Goal: Leave review/rating: Leave review/rating

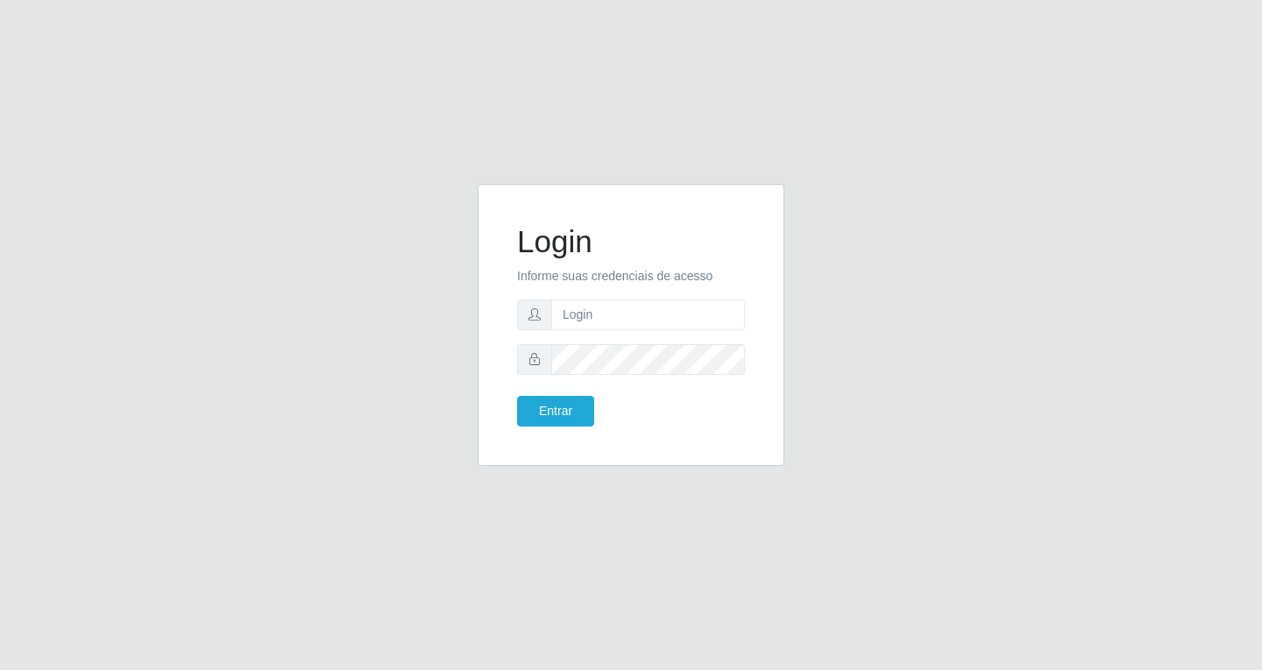
type input "[EMAIL_ADDRESS][DOMAIN_NAME]"
click at [544, 411] on button "Entrar" at bounding box center [555, 411] width 77 height 31
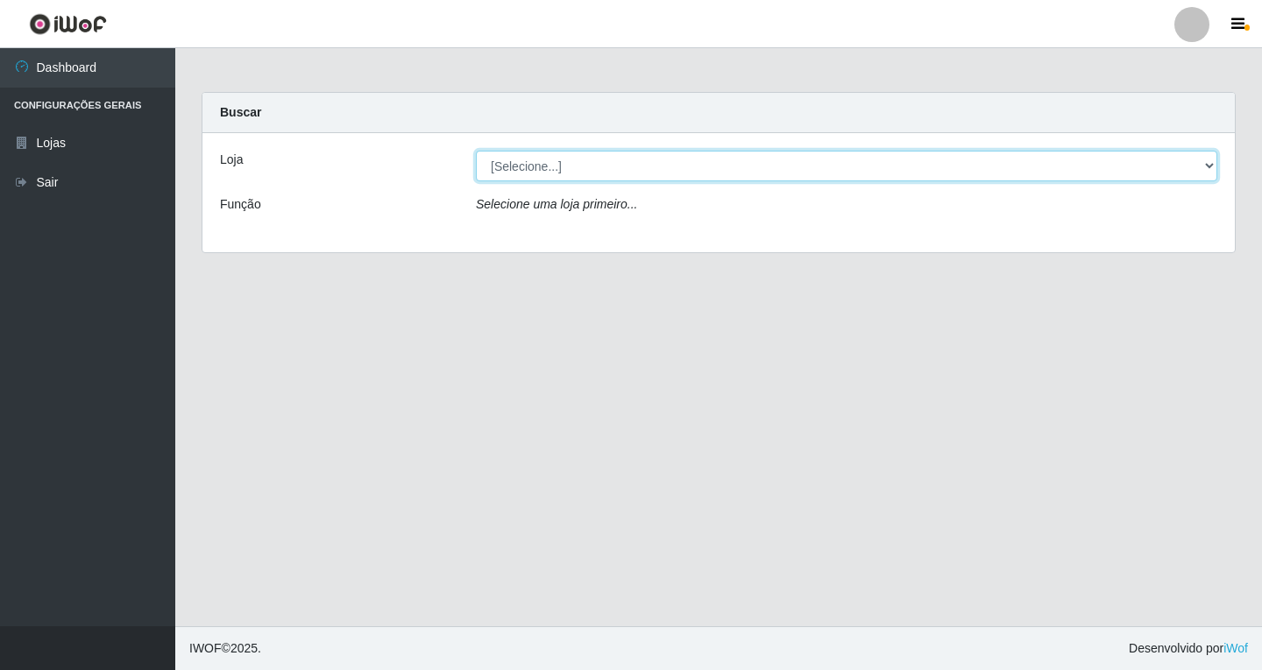
click at [1204, 165] on select "[Selecione...] SuperFácil Atacado - [GEOGRAPHIC_DATA]" at bounding box center [846, 166] width 741 height 31
select select "503"
click at [476, 151] on select "[Selecione...] SuperFácil Atacado - [GEOGRAPHIC_DATA]" at bounding box center [846, 166] width 741 height 31
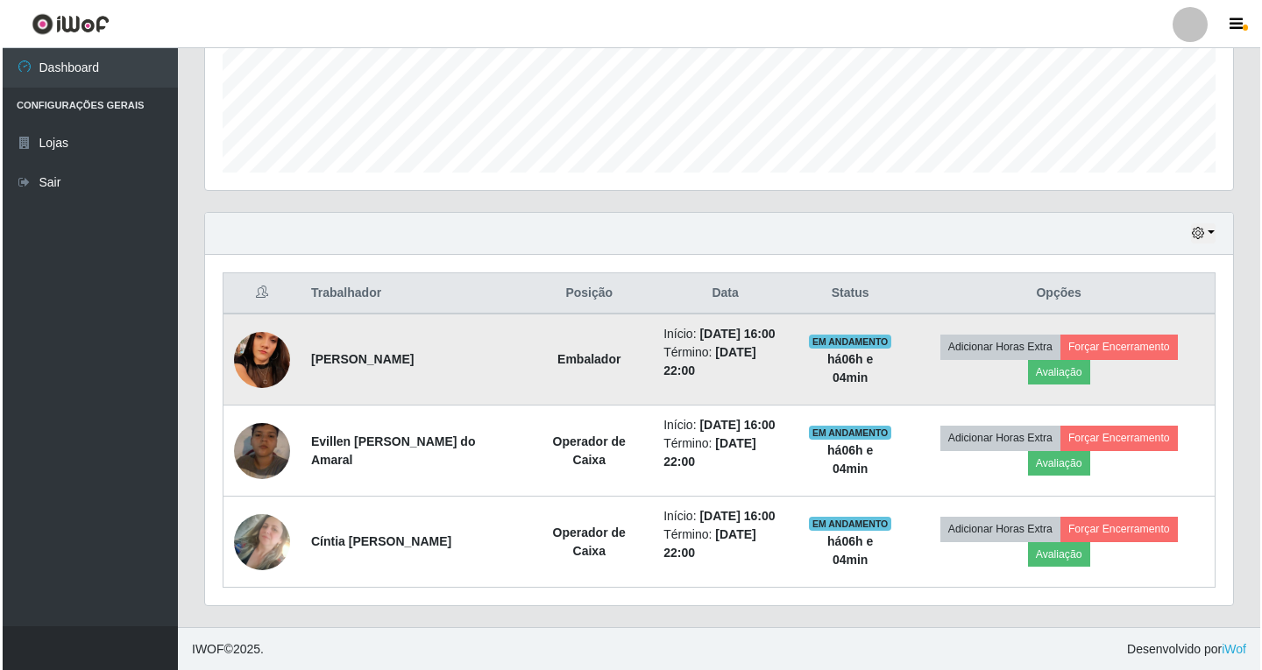
scroll to position [455, 0]
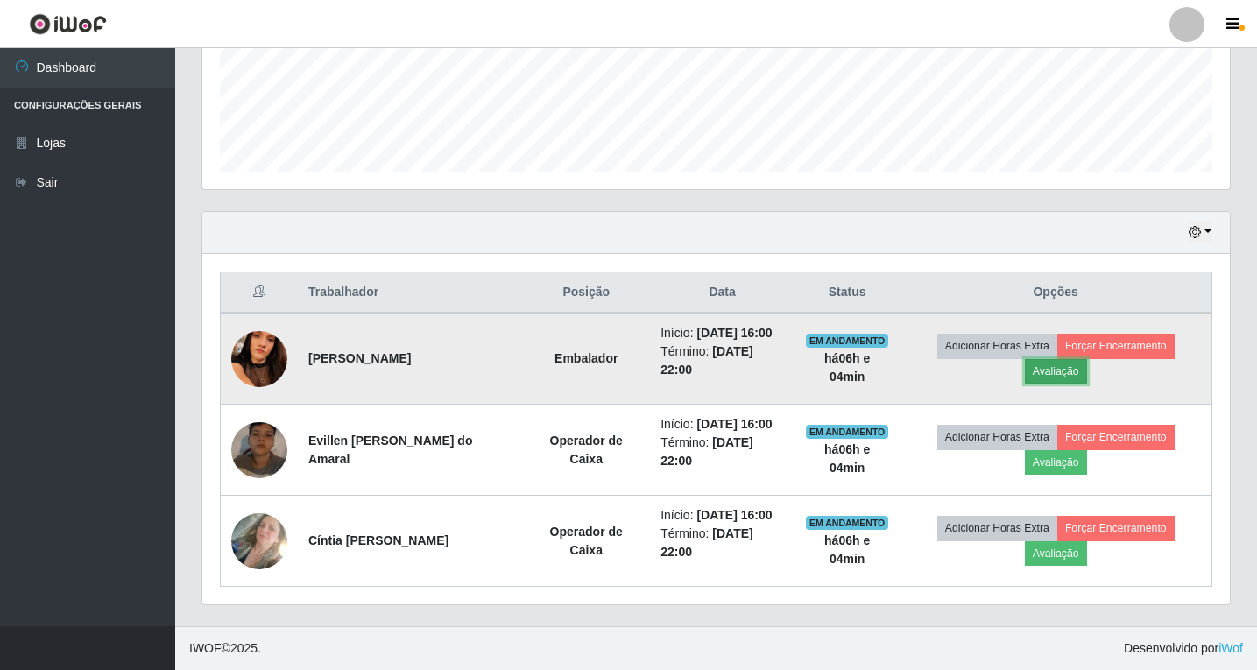
click at [1062, 373] on button "Avaliação" at bounding box center [1056, 371] width 62 height 25
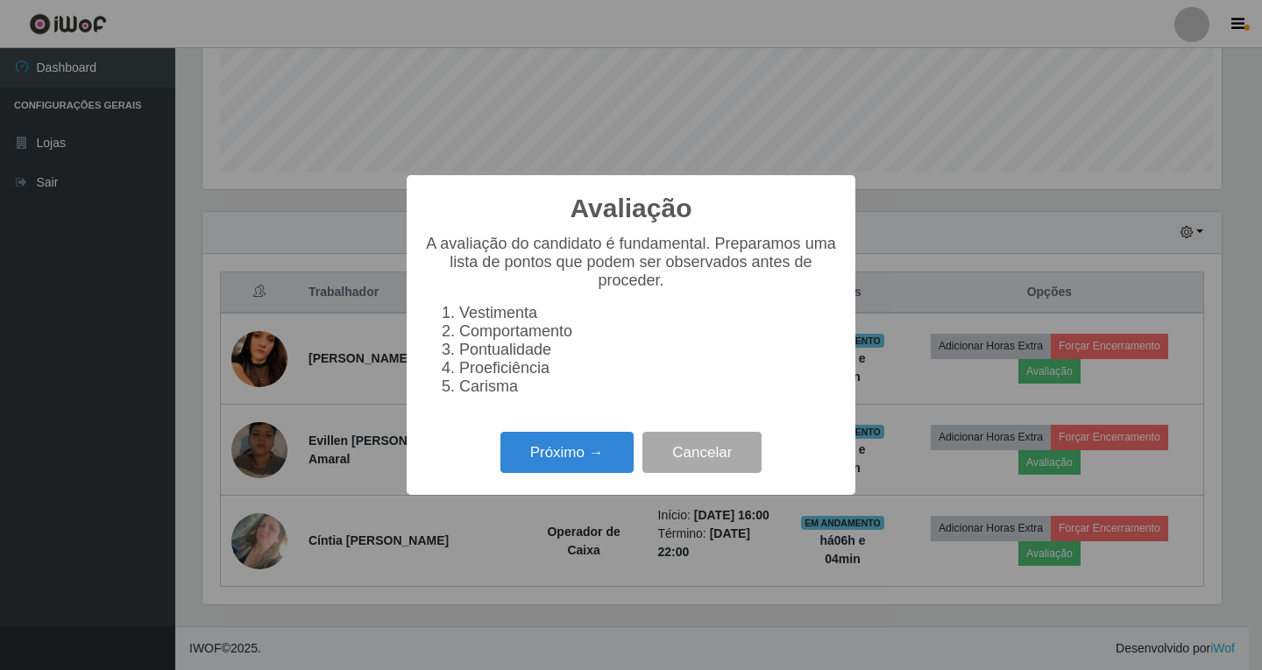
scroll to position [364, 1019]
click at [565, 465] on button "Próximo →" at bounding box center [566, 452] width 133 height 41
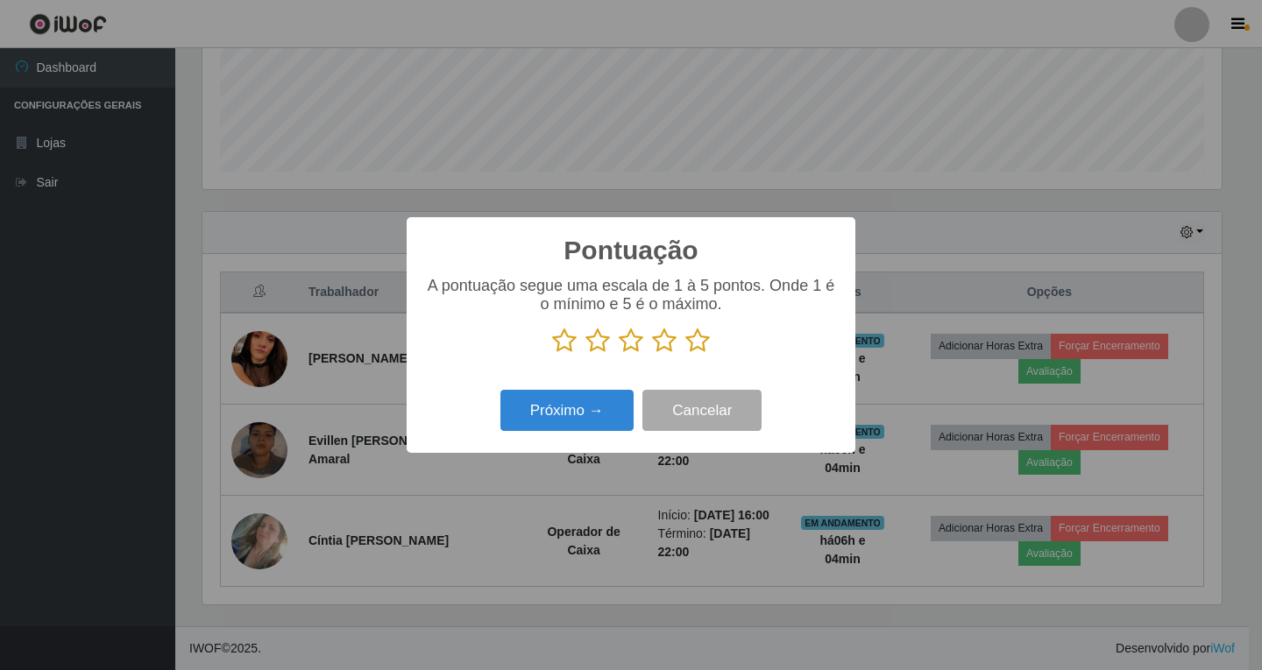
click at [661, 344] on icon at bounding box center [664, 341] width 25 height 26
click at [652, 354] on input "radio" at bounding box center [652, 354] width 0 height 0
click at [576, 411] on button "Próximo →" at bounding box center [566, 410] width 133 height 41
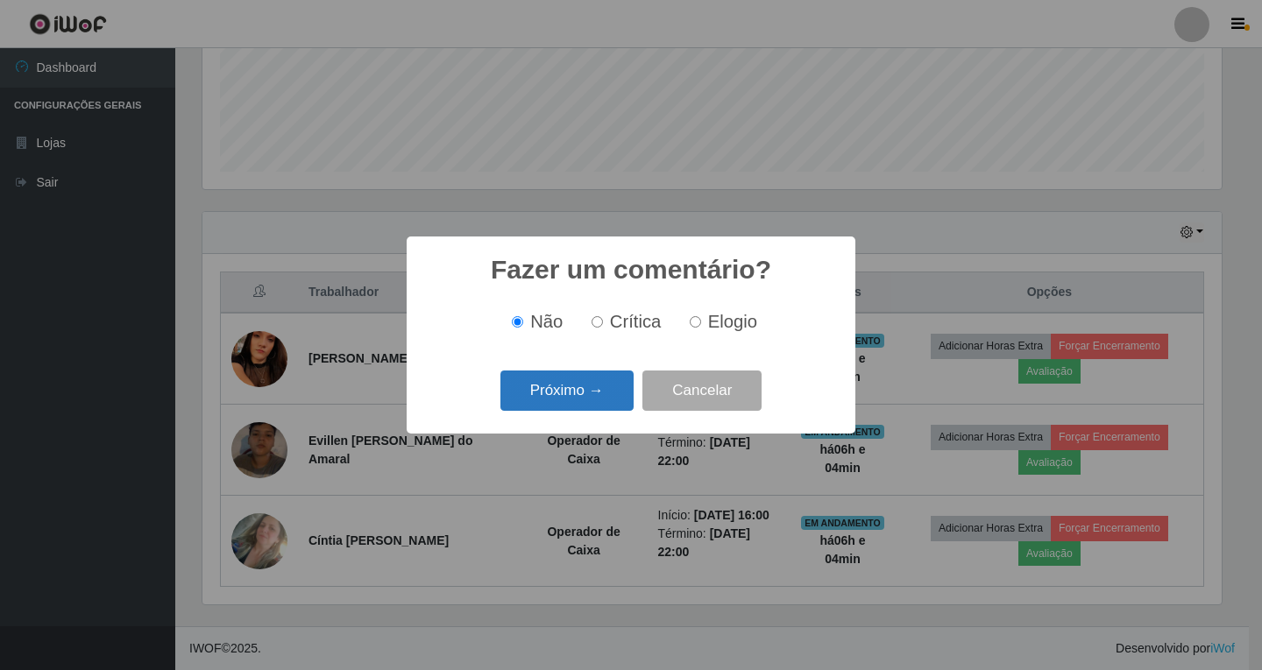
click at [566, 396] on button "Próximo →" at bounding box center [566, 391] width 133 height 41
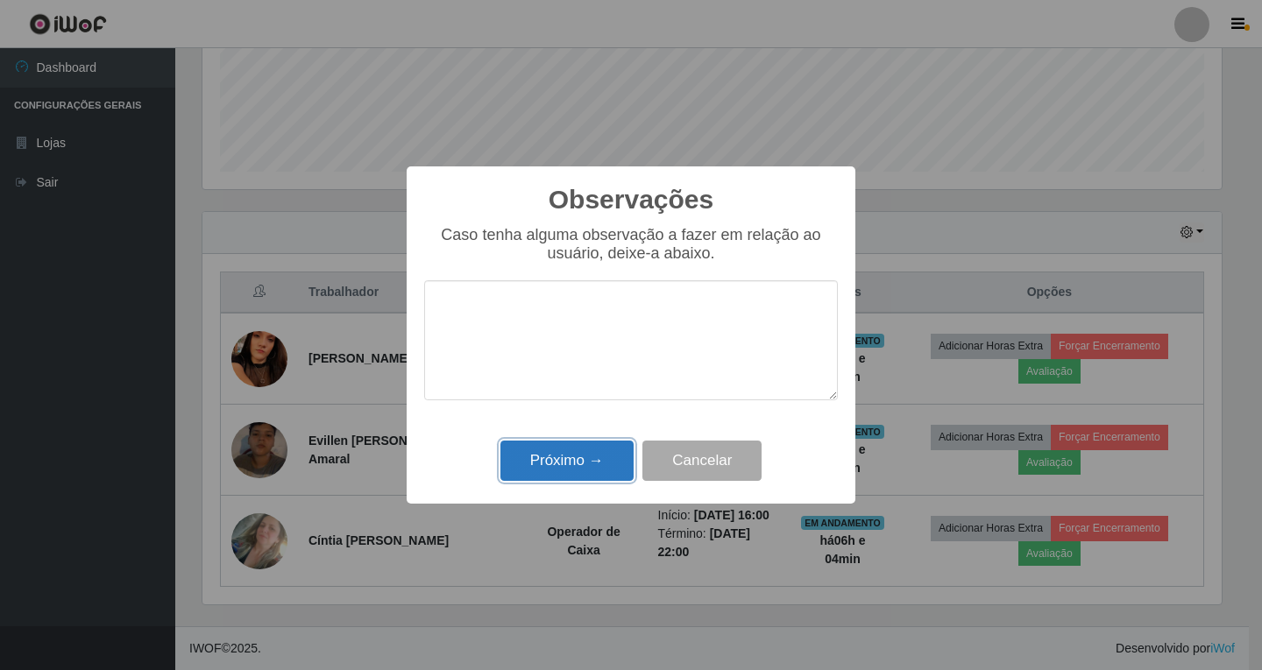
click at [586, 468] on button "Próximo →" at bounding box center [566, 461] width 133 height 41
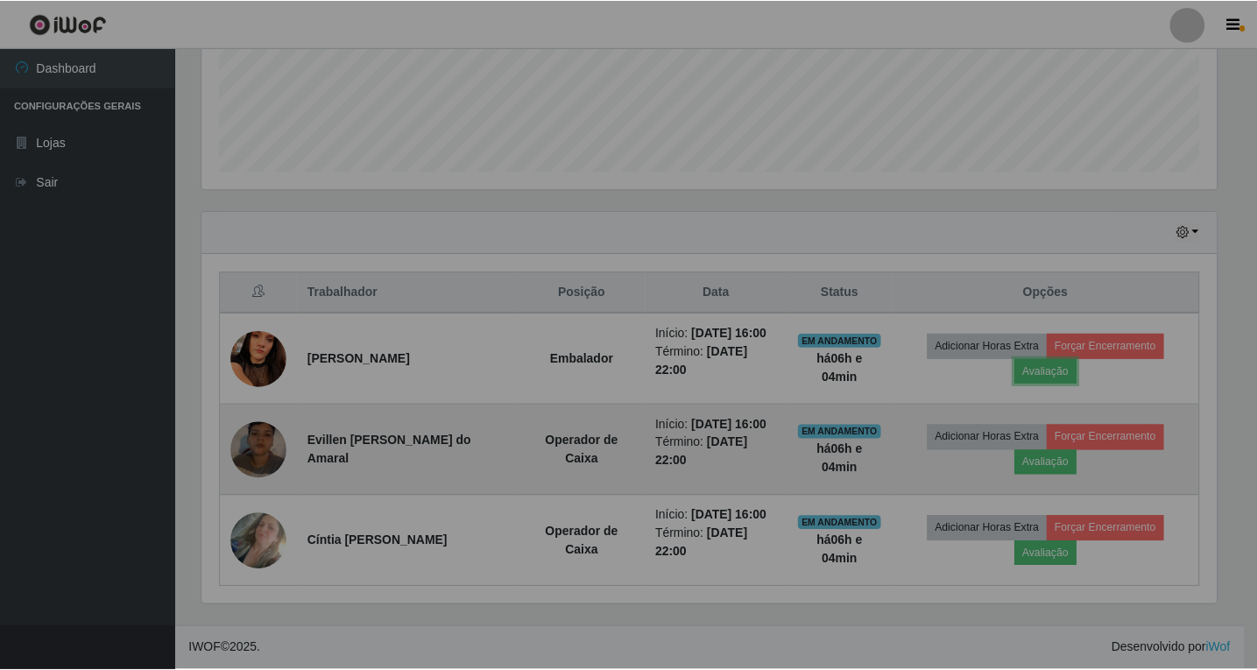
scroll to position [364, 1028]
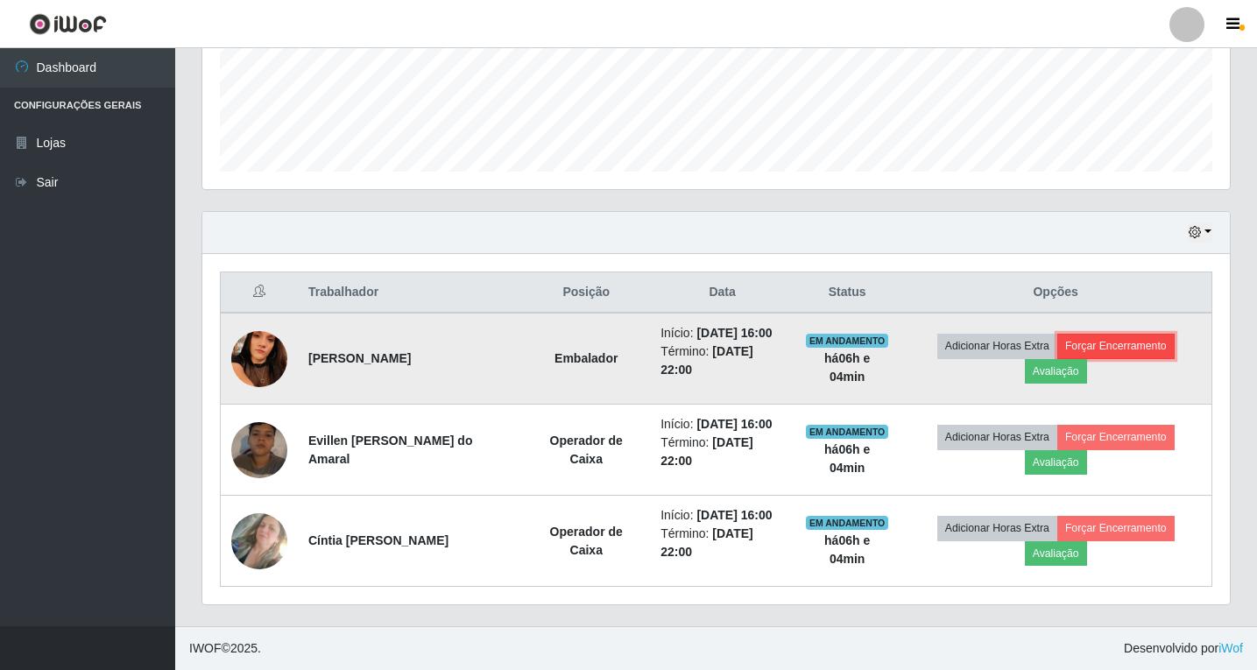
click at [1122, 349] on button "Forçar Encerramento" at bounding box center [1116, 346] width 117 height 25
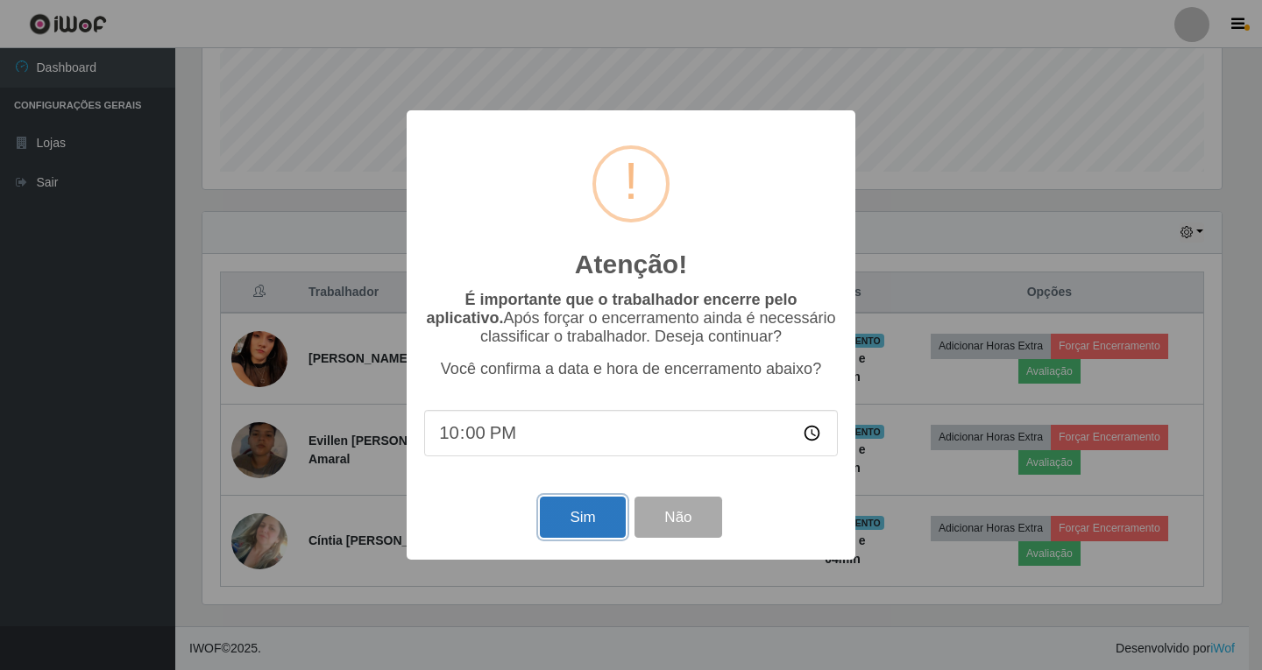
click at [594, 531] on button "Sim" at bounding box center [582, 517] width 85 height 41
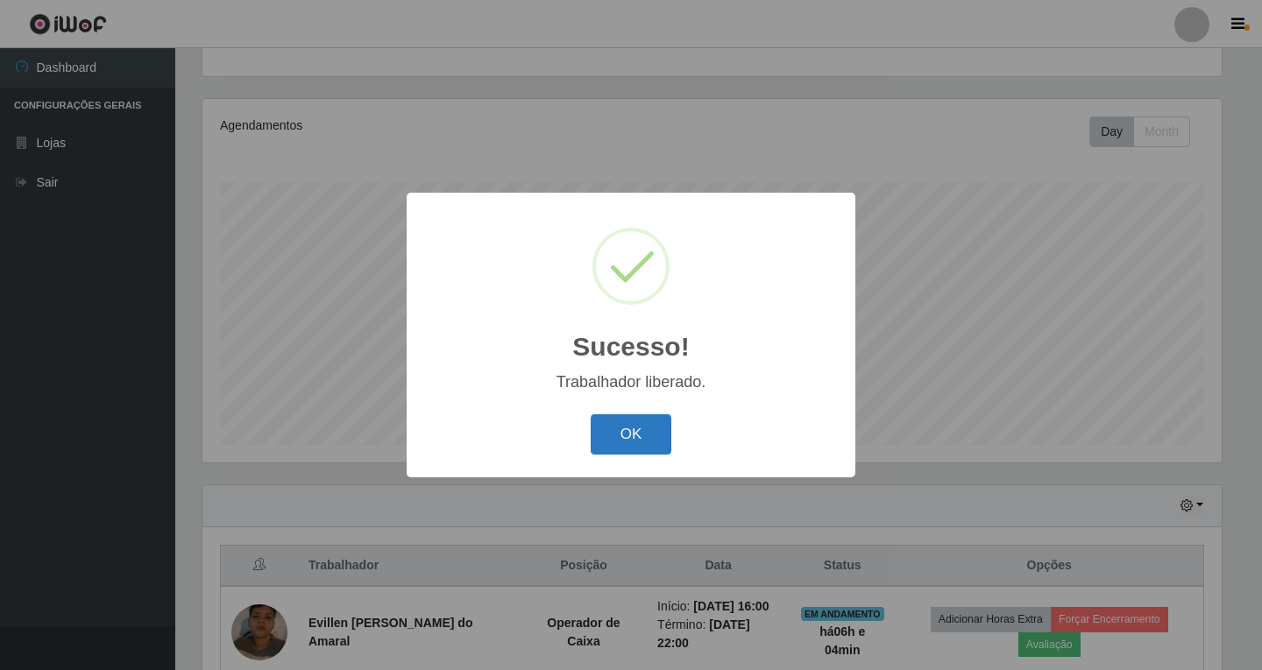
click at [653, 437] on button "OK" at bounding box center [631, 434] width 81 height 41
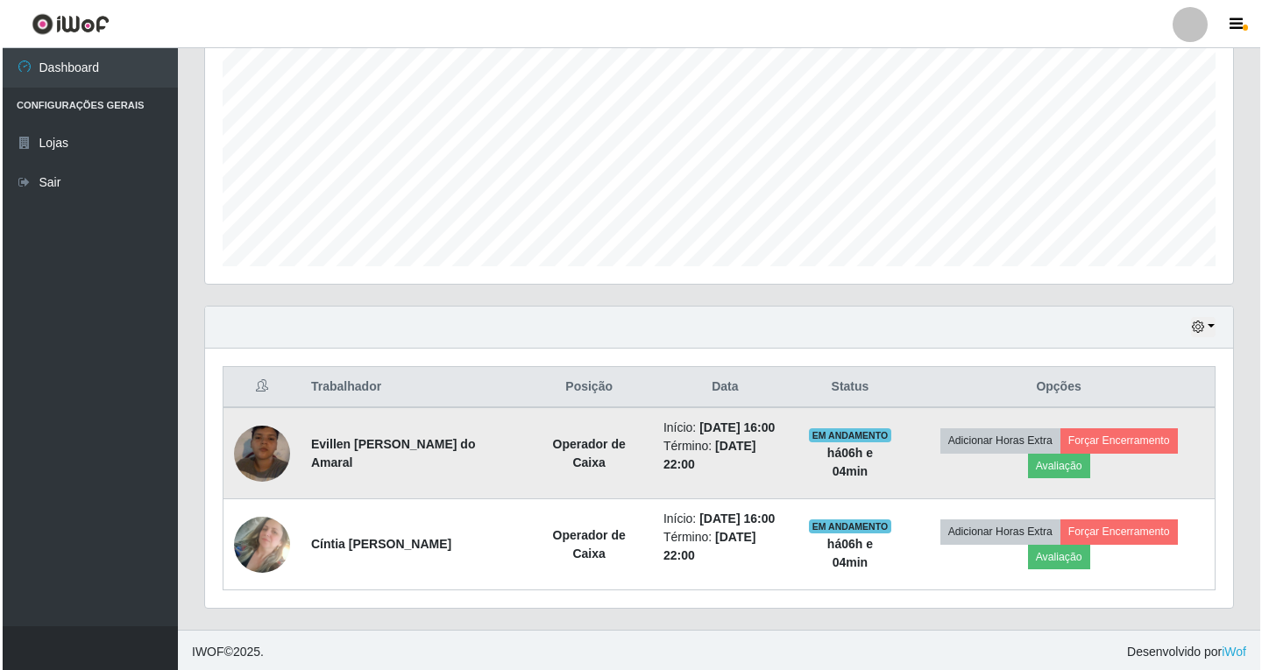
scroll to position [364, 0]
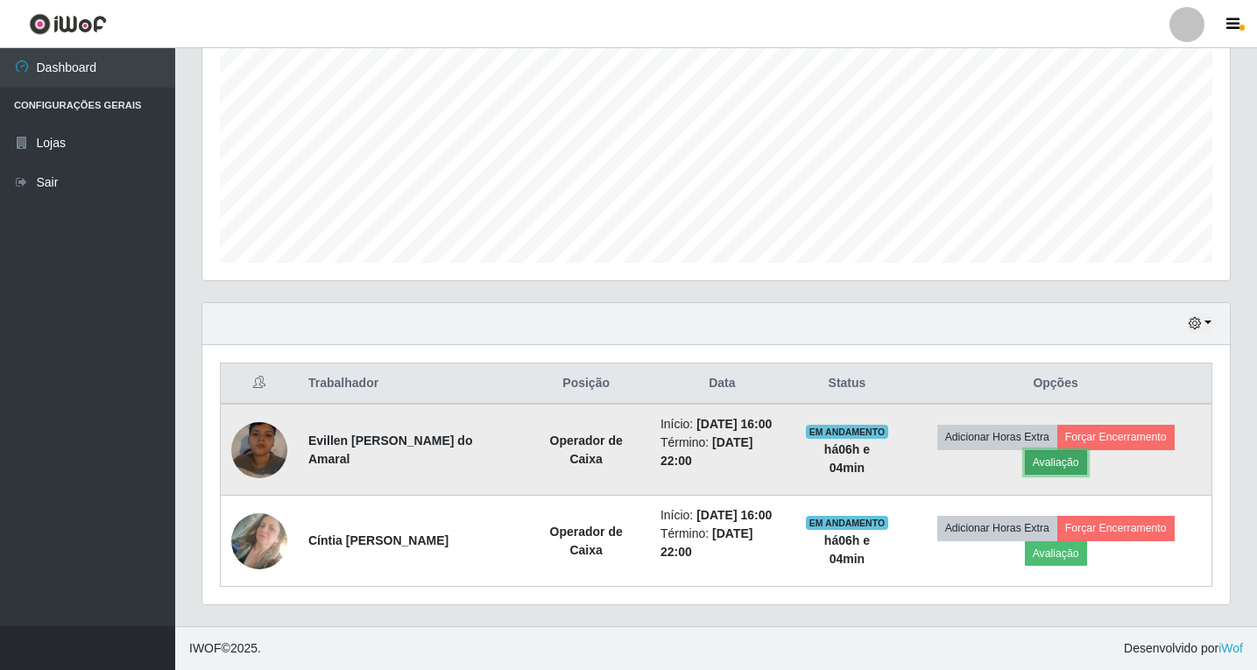
click at [1042, 467] on button "Avaliação" at bounding box center [1056, 462] width 62 height 25
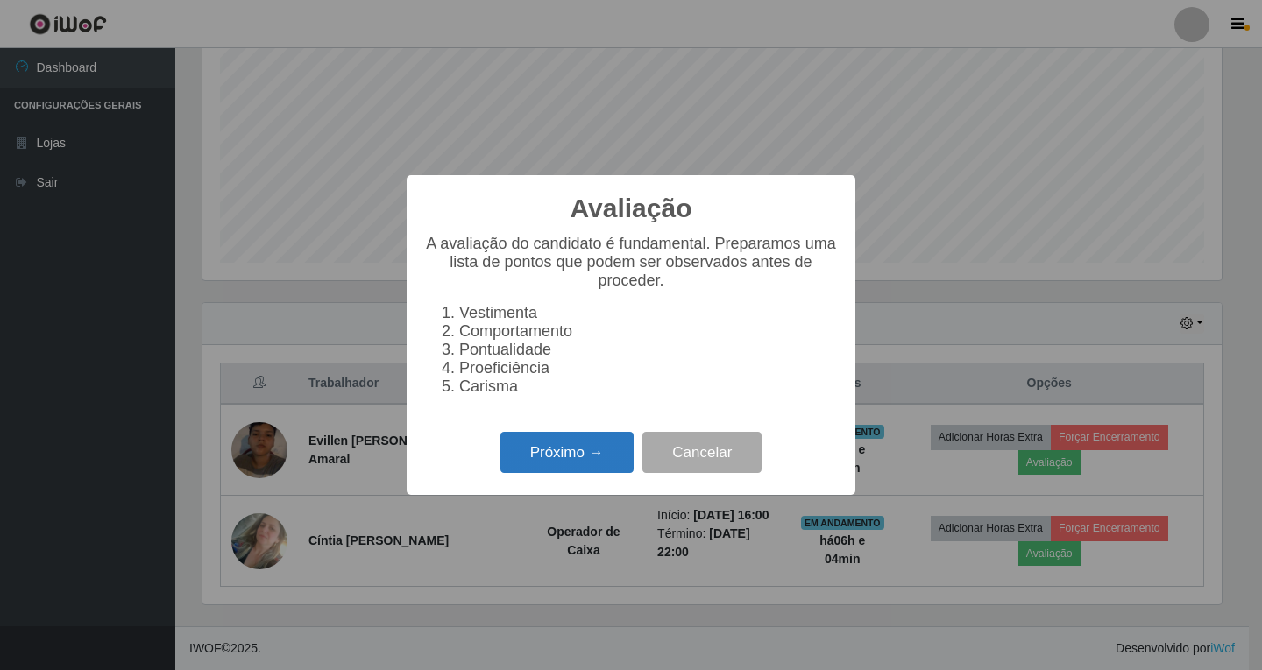
click at [573, 461] on button "Próximo →" at bounding box center [566, 452] width 133 height 41
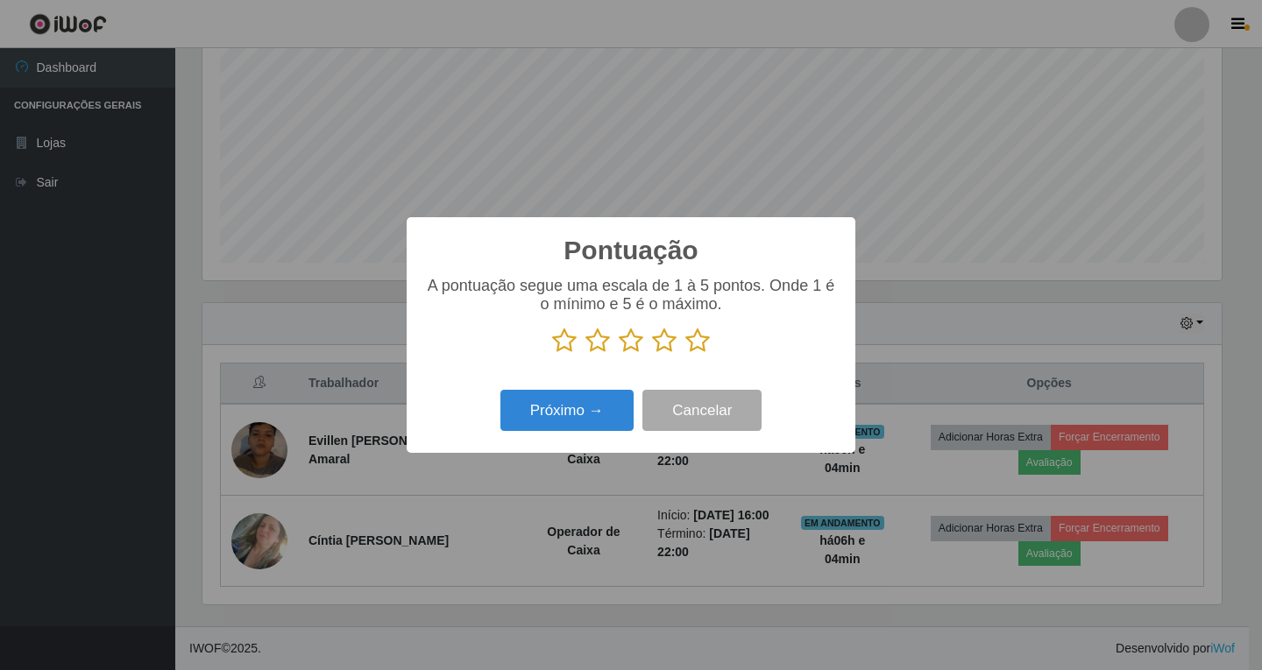
click at [669, 343] on icon at bounding box center [664, 341] width 25 height 26
click at [652, 354] on input "radio" at bounding box center [652, 354] width 0 height 0
click at [563, 422] on button "Próximo →" at bounding box center [566, 410] width 133 height 41
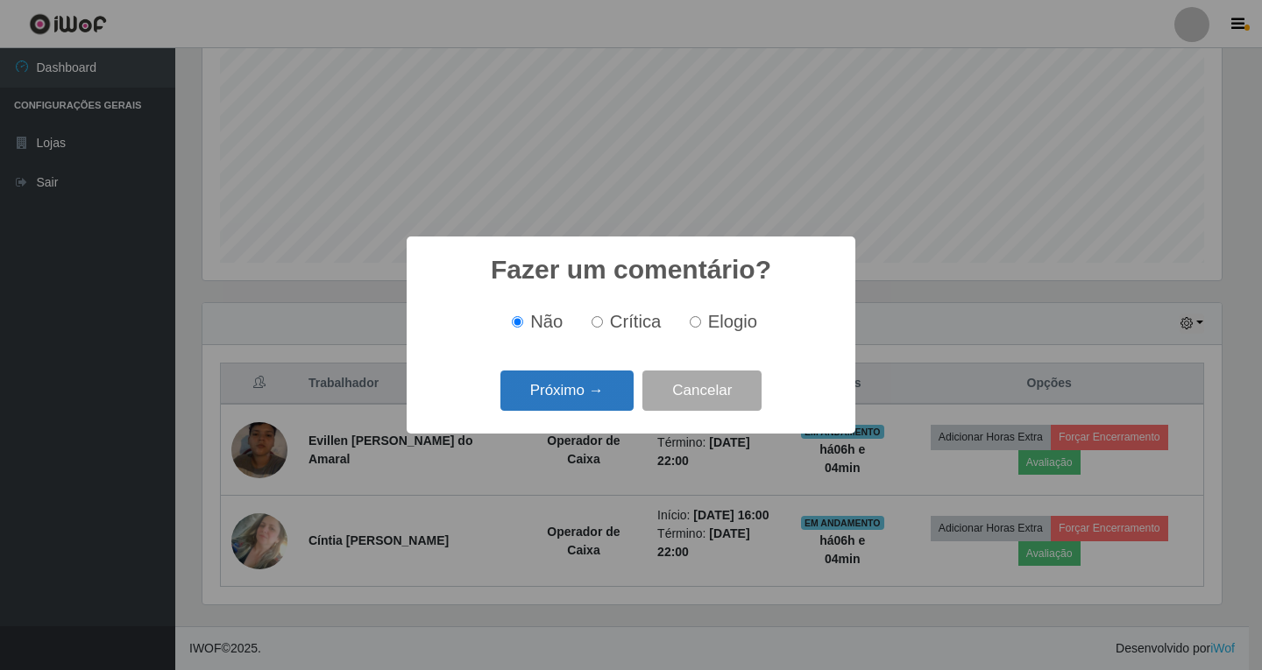
click at [562, 399] on button "Próximo →" at bounding box center [566, 391] width 133 height 41
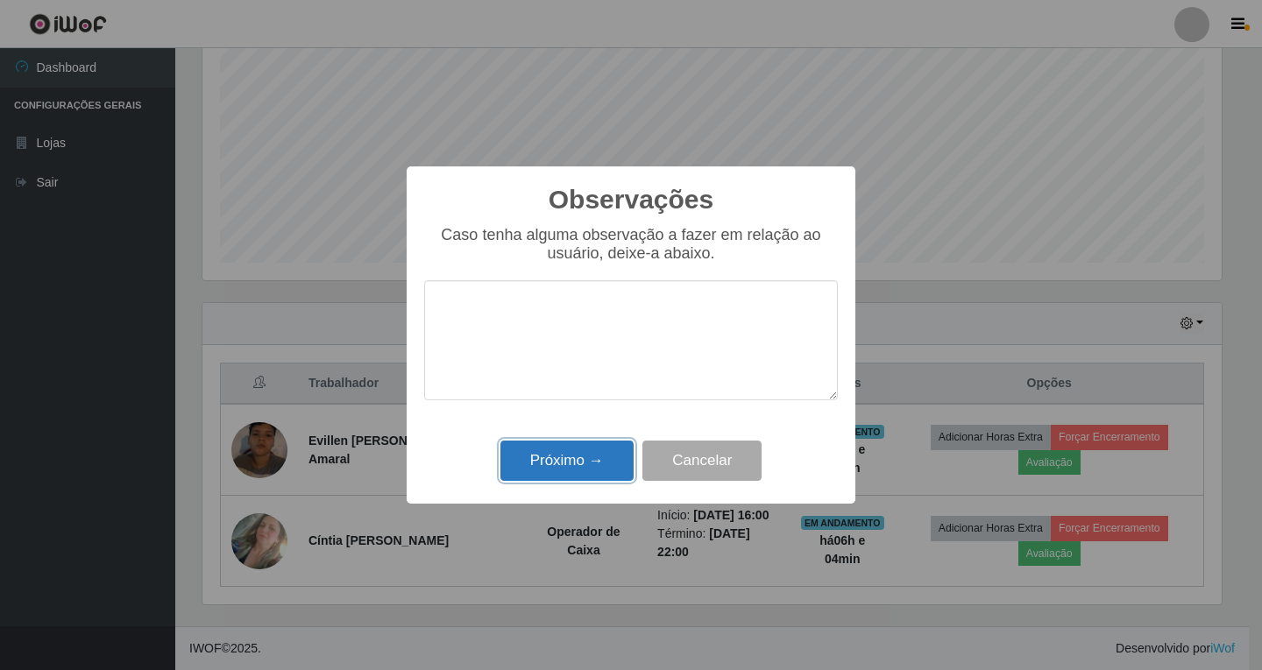
click at [605, 461] on button "Próximo →" at bounding box center [566, 461] width 133 height 41
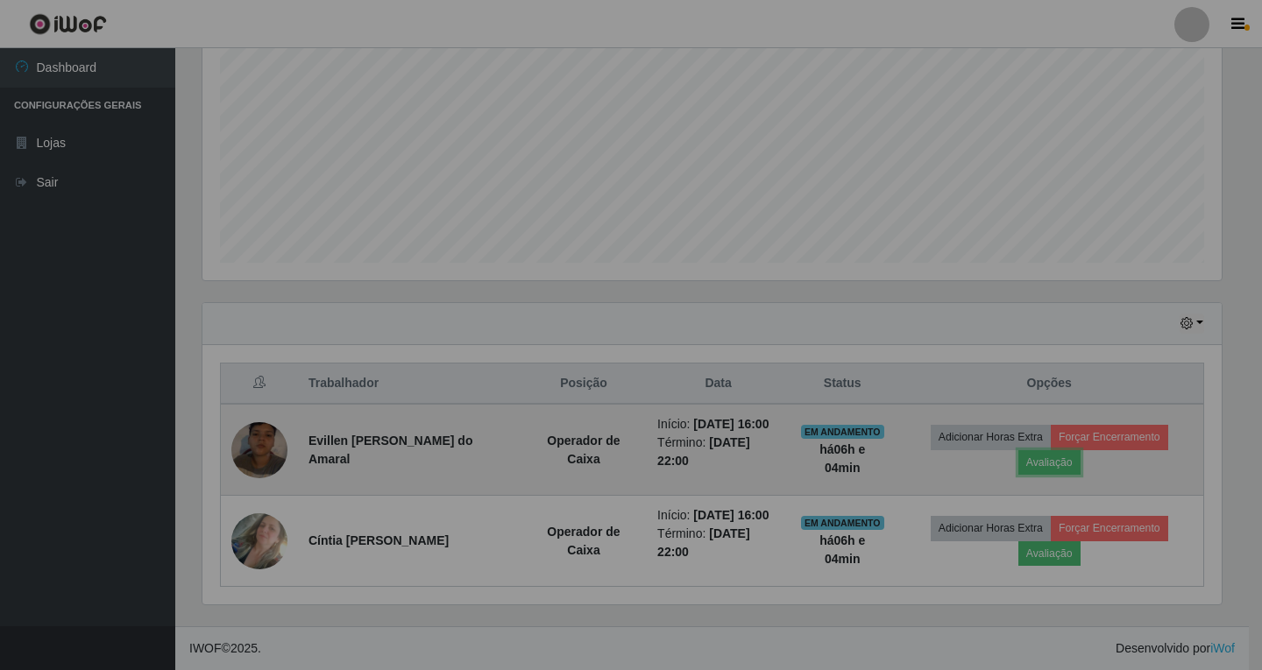
scroll to position [364, 1028]
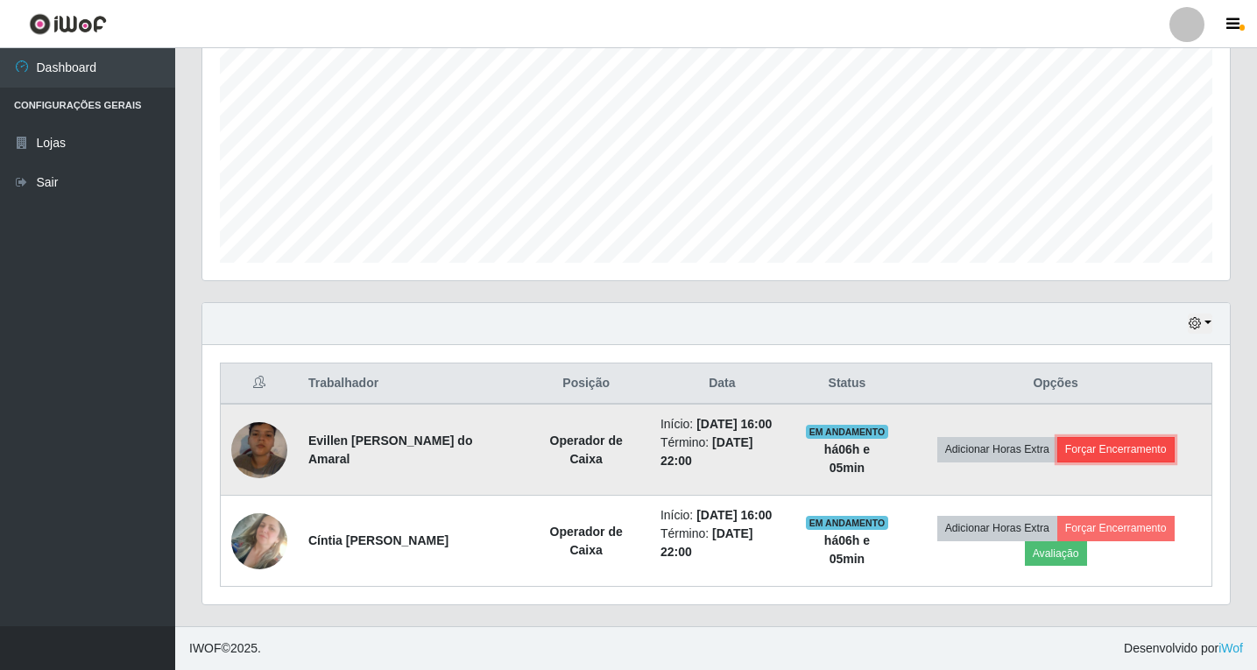
click at [1126, 450] on button "Forçar Encerramento" at bounding box center [1116, 449] width 117 height 25
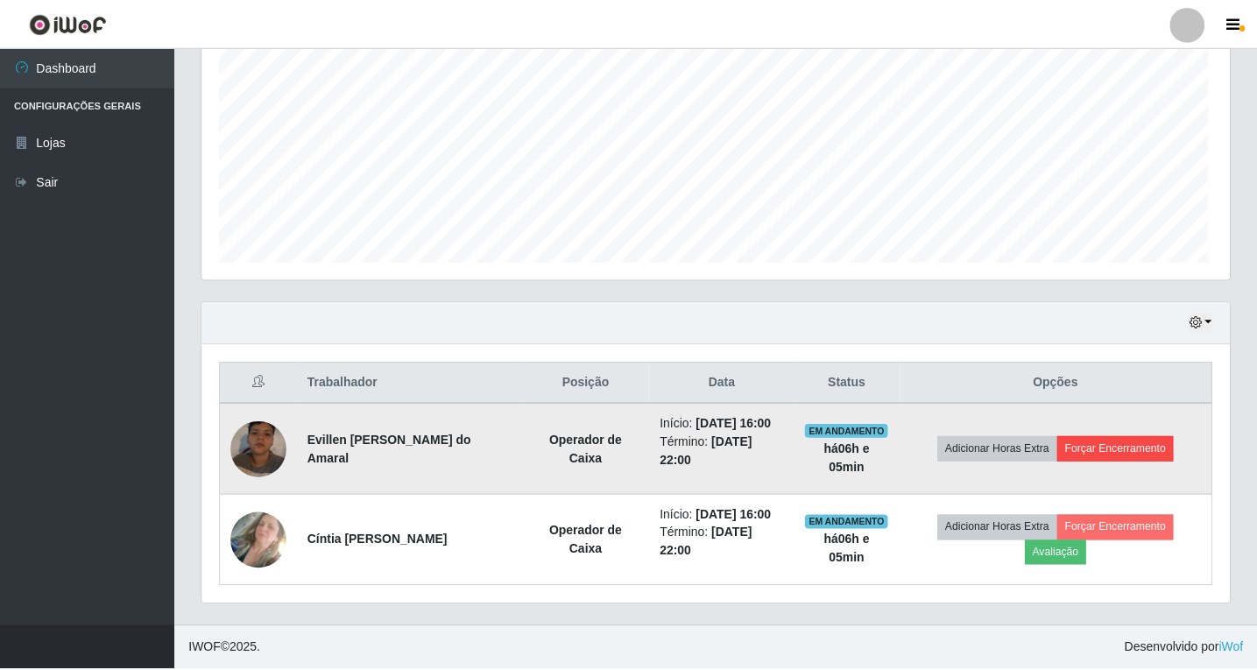
scroll to position [364, 1019]
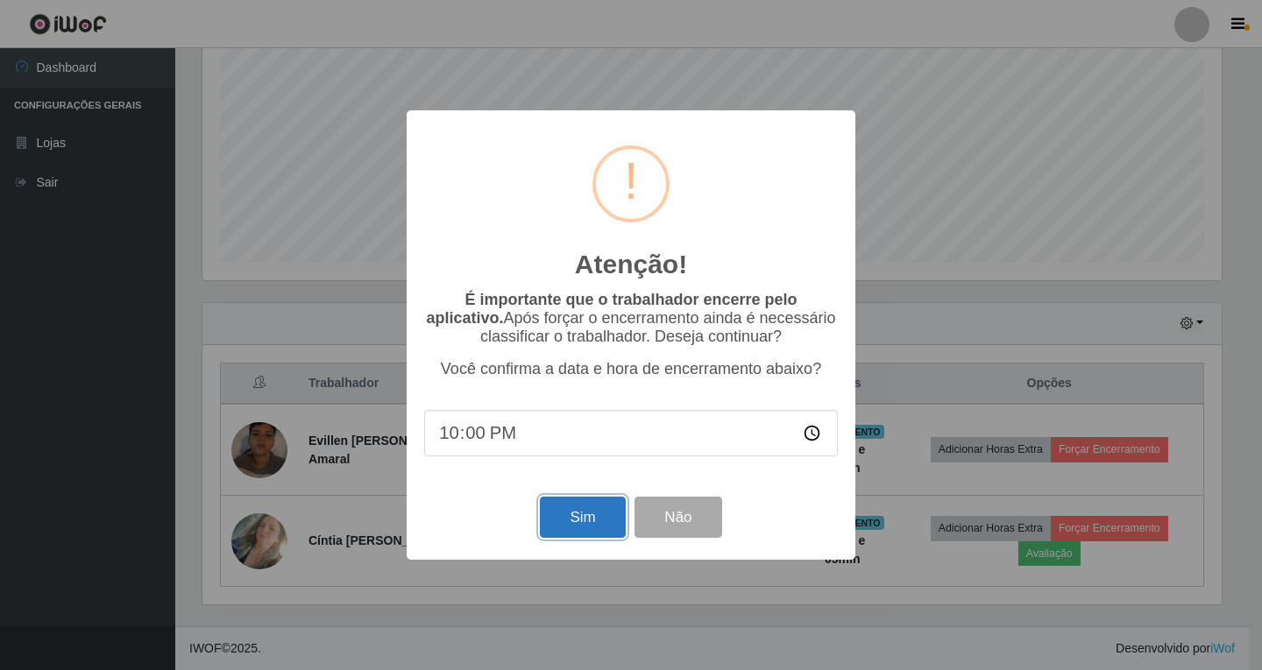
click at [578, 526] on button "Sim" at bounding box center [582, 517] width 85 height 41
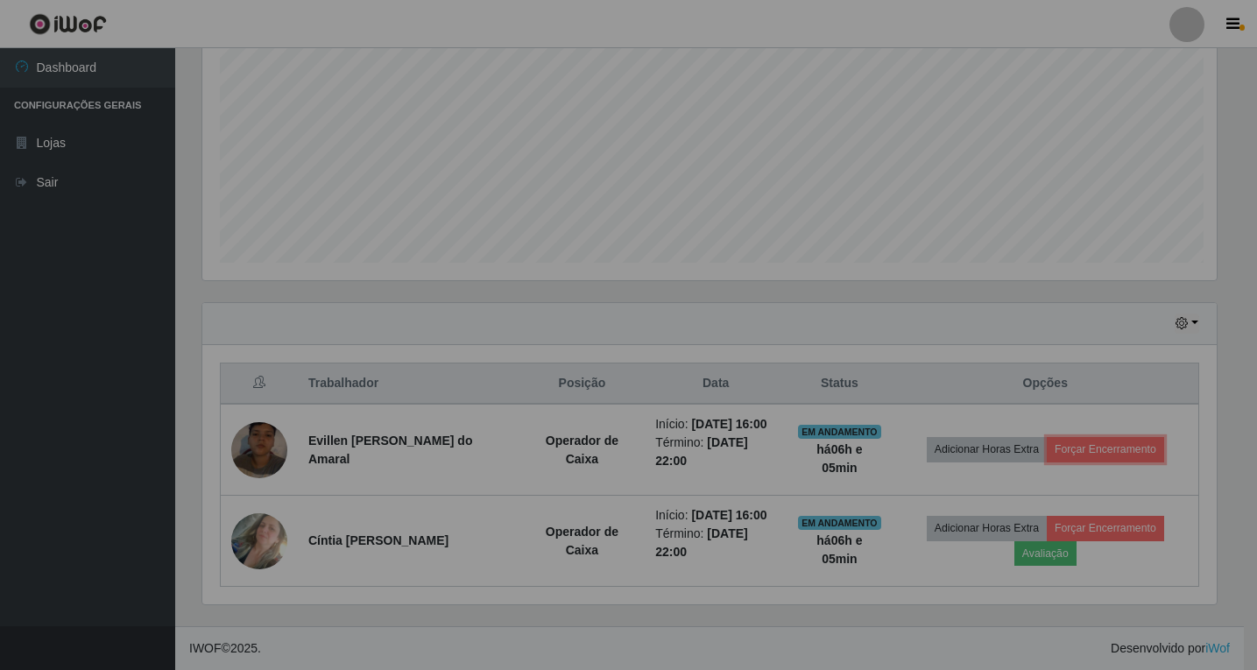
scroll to position [0, 0]
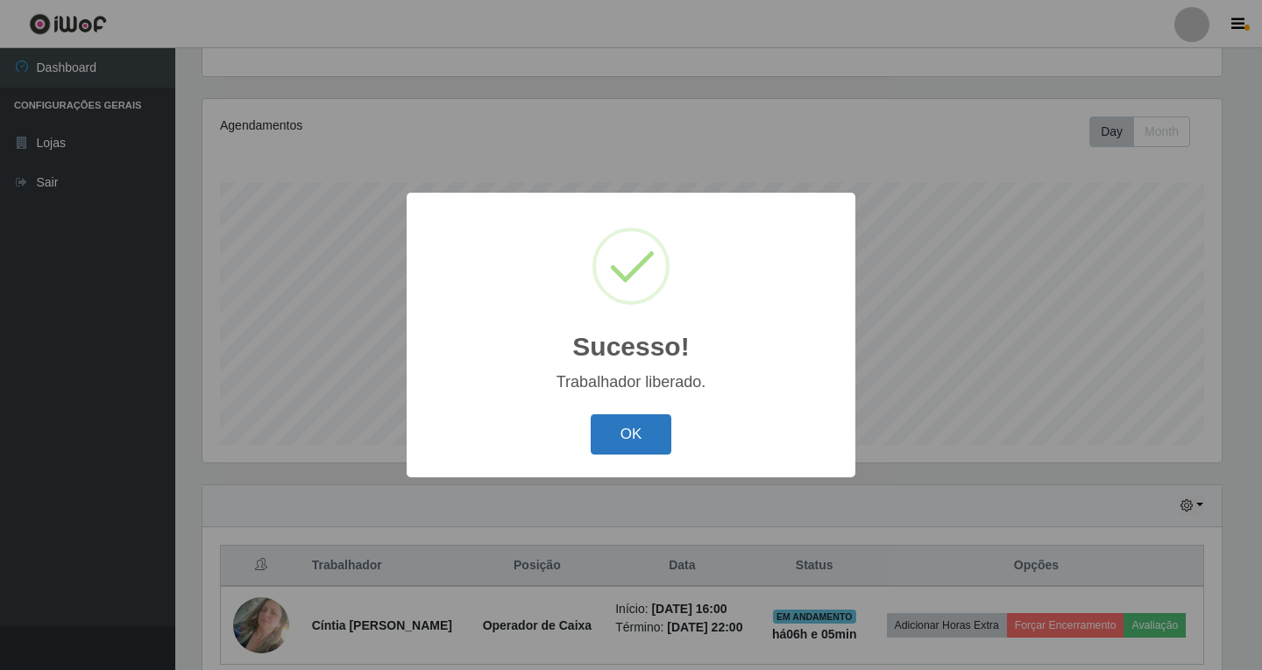
click at [633, 442] on button "OK" at bounding box center [631, 434] width 81 height 41
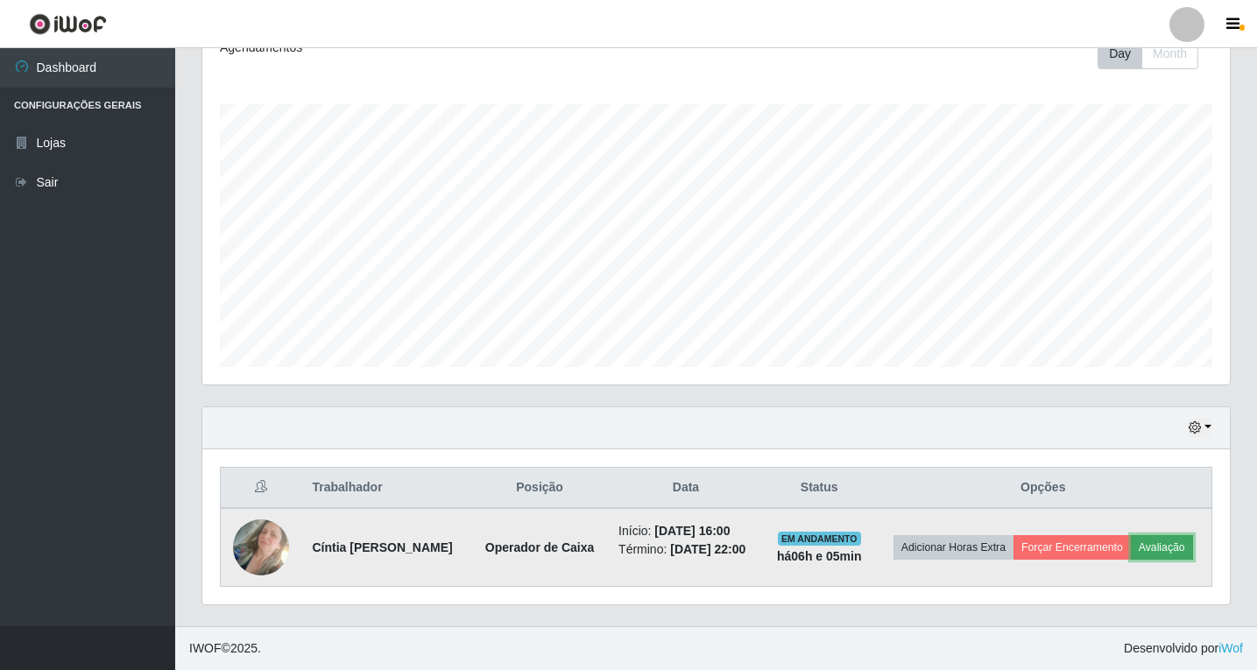
click at [1131, 555] on button "Avaliação" at bounding box center [1162, 547] width 62 height 25
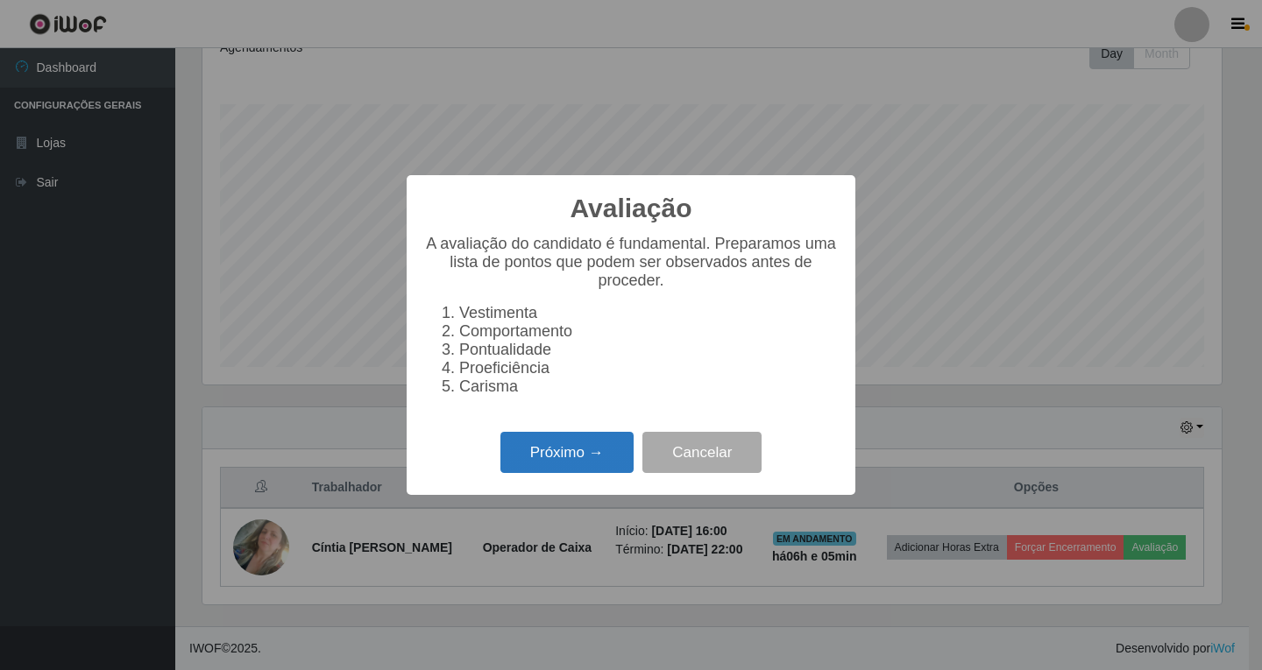
click at [596, 464] on button "Próximo →" at bounding box center [566, 452] width 133 height 41
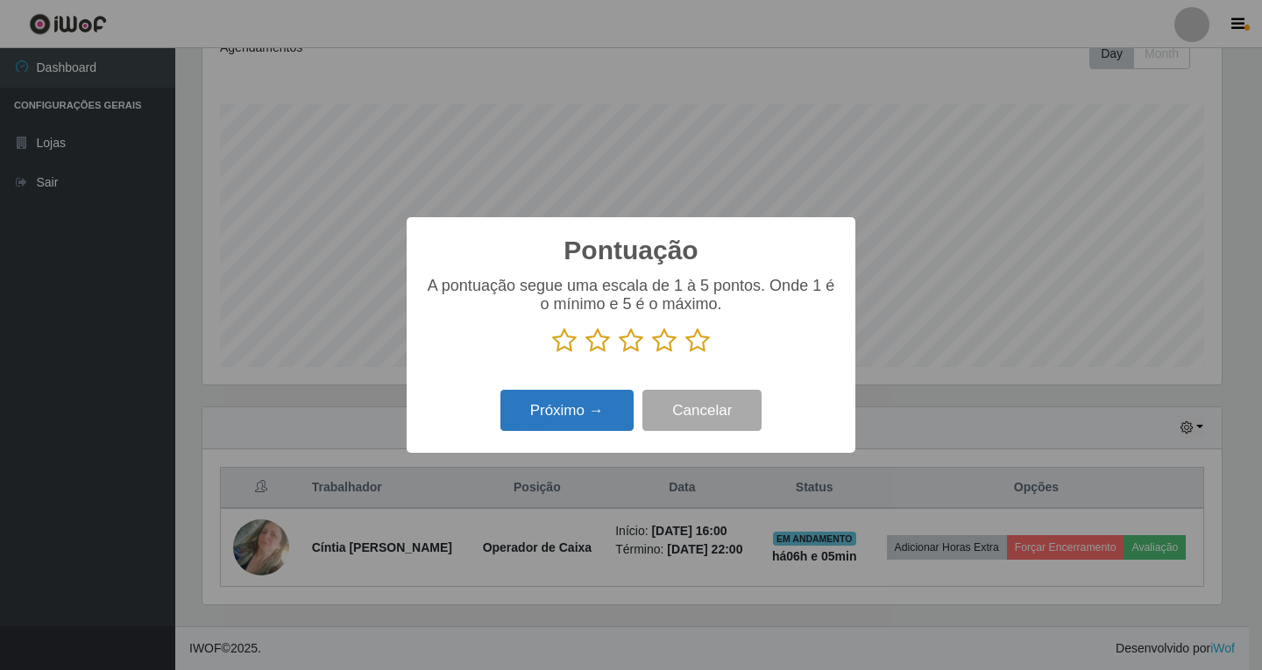
click at [582, 413] on button "Próximo →" at bounding box center [566, 410] width 133 height 41
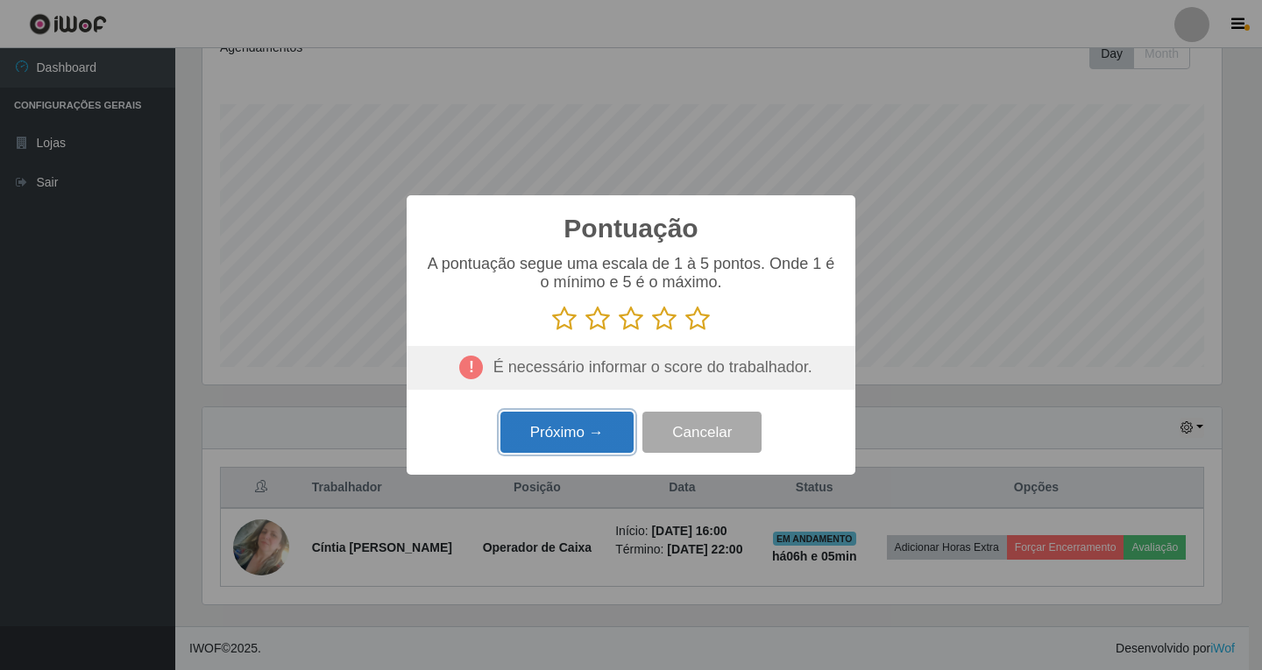
click at [573, 438] on button "Próximo →" at bounding box center [566, 432] width 133 height 41
click at [566, 429] on button "Próximo →" at bounding box center [566, 432] width 133 height 41
click at [562, 322] on icon at bounding box center [564, 319] width 25 height 26
click at [552, 332] on input "radio" at bounding box center [552, 332] width 0 height 0
click at [572, 436] on button "Próximo →" at bounding box center [566, 432] width 133 height 41
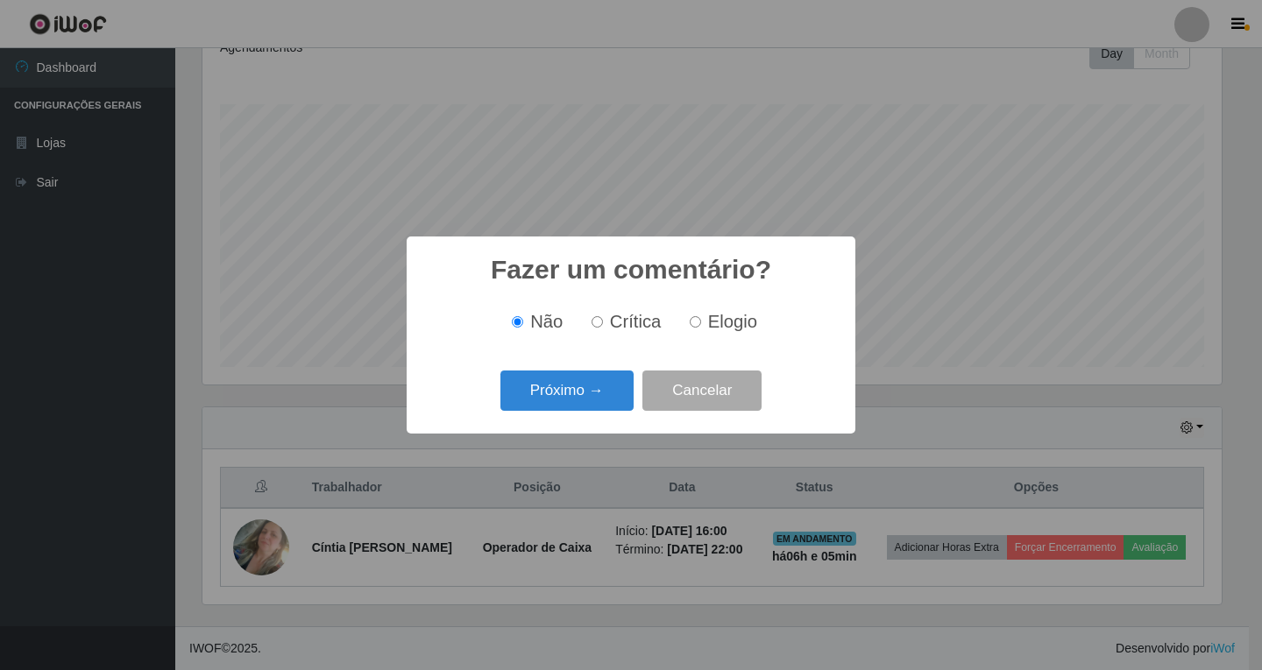
click at [599, 321] on input "Crítica" at bounding box center [596, 321] width 11 height 11
radio input "true"
click at [572, 396] on button "Próximo →" at bounding box center [566, 391] width 133 height 41
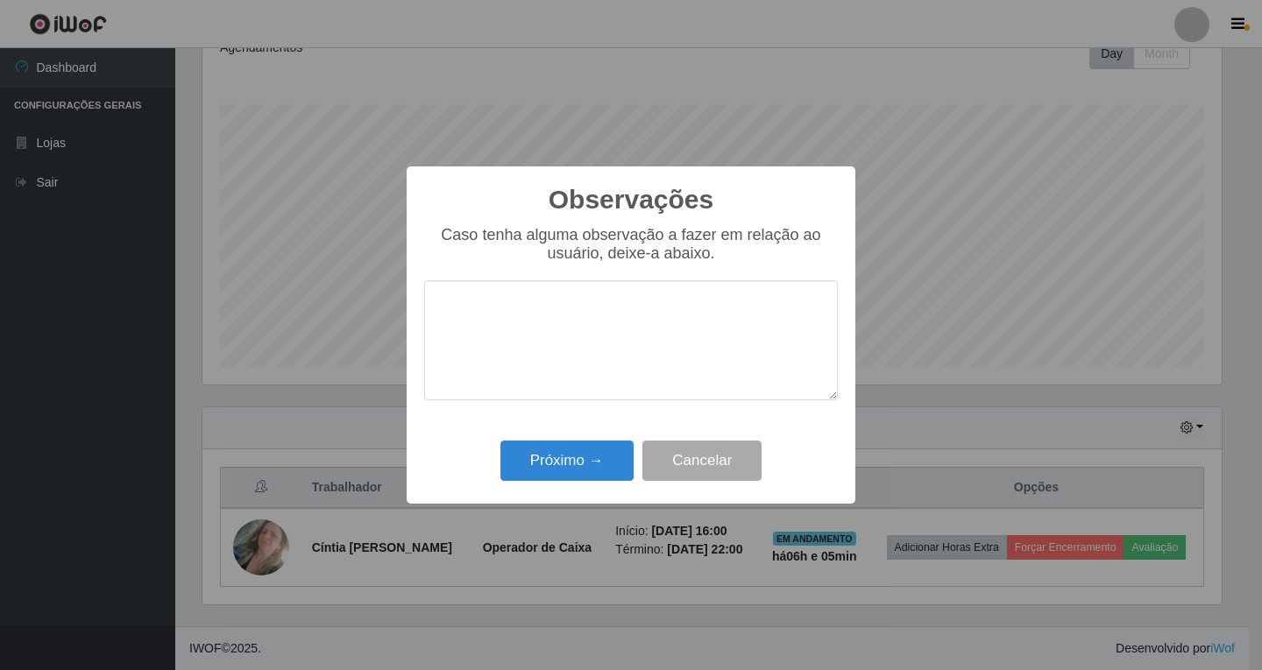
click at [473, 305] on textarea at bounding box center [631, 340] width 414 height 120
type textarea "Boa noite ."
click at [703, 462] on button "Cancelar" at bounding box center [701, 461] width 119 height 41
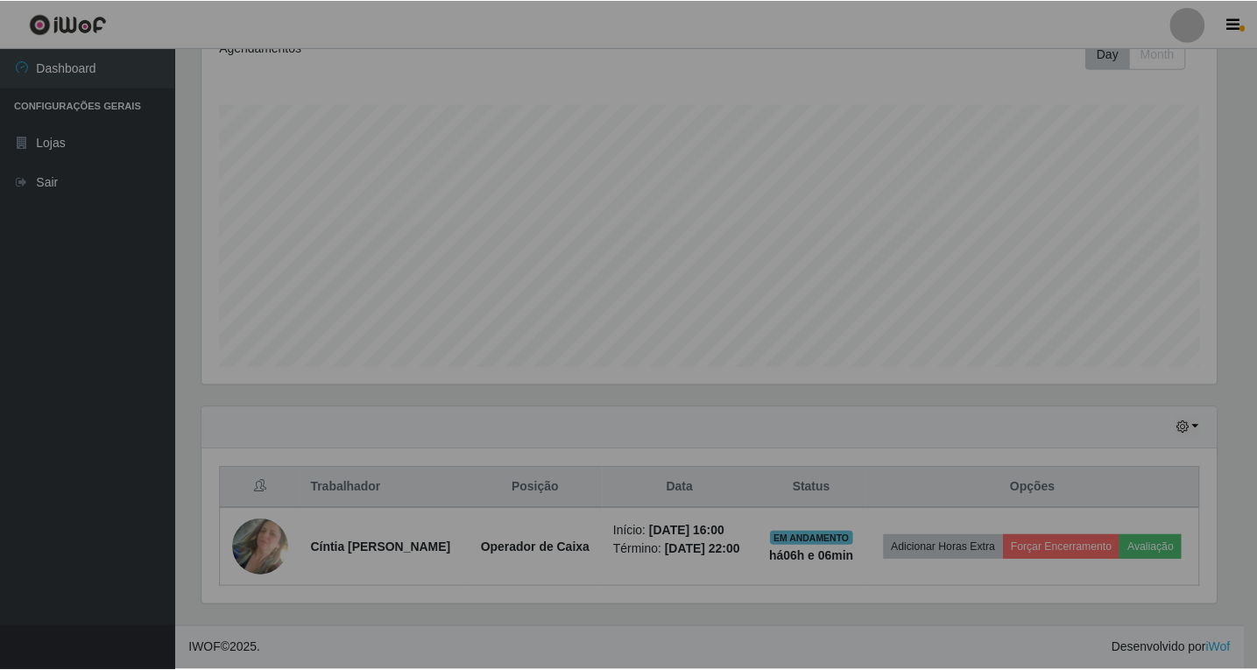
scroll to position [364, 1028]
